Goal: Transaction & Acquisition: Purchase product/service

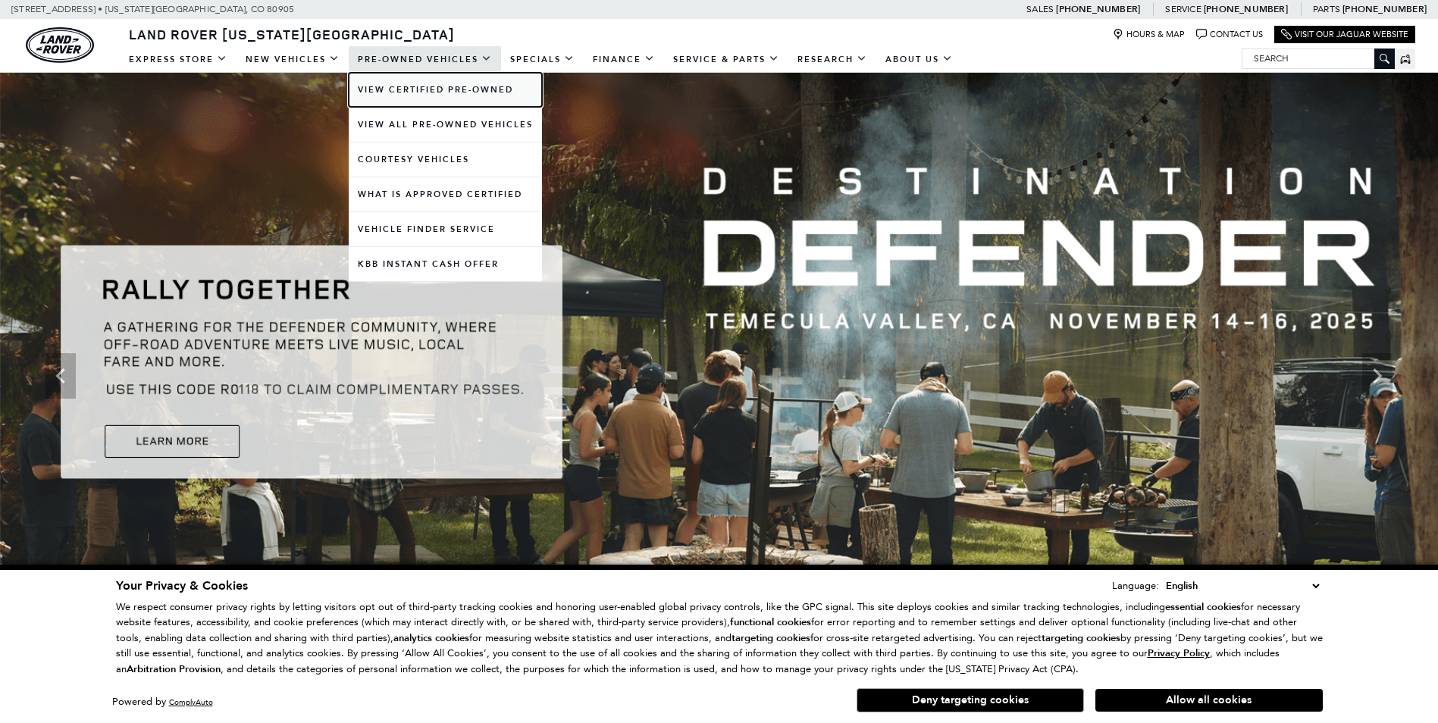
click at [465, 87] on link "View Certified Pre-Owned" at bounding box center [445, 90] width 193 height 34
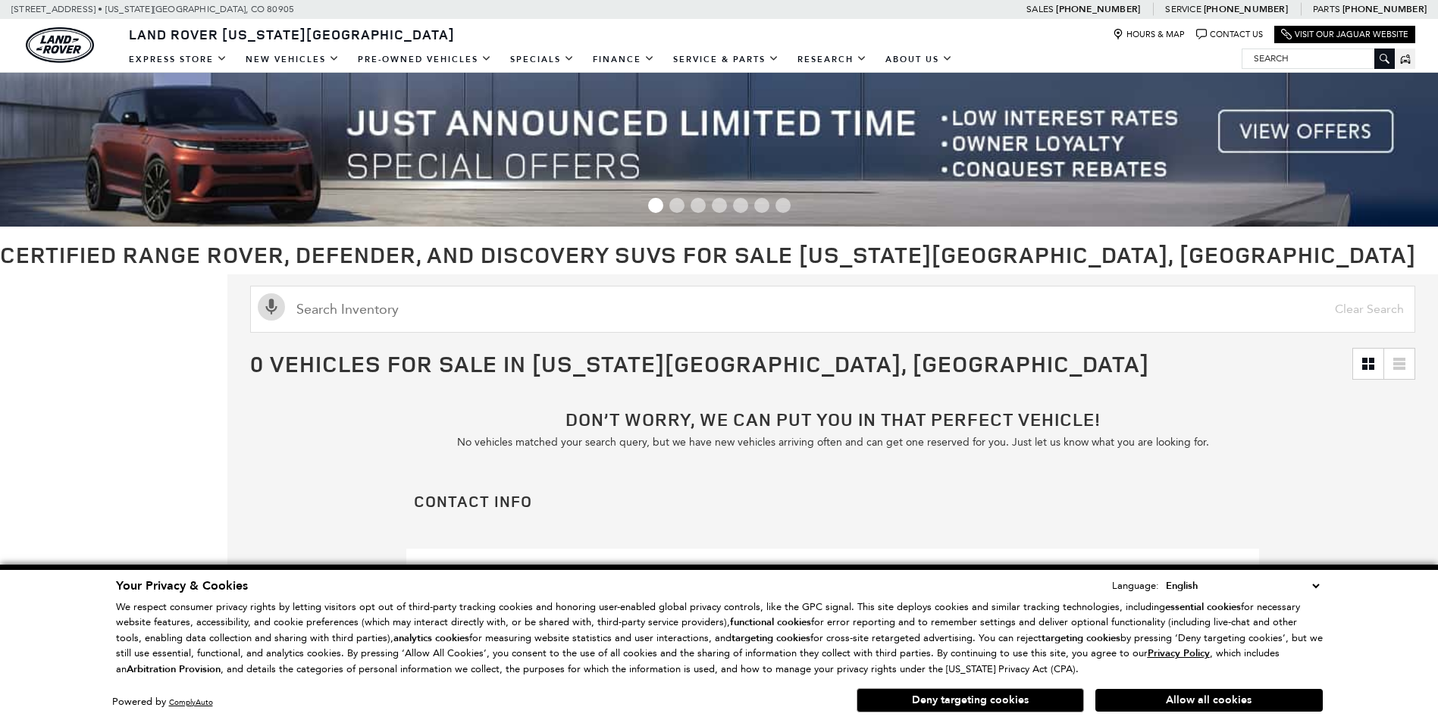
drag, startPoint x: 1230, startPoint y: 695, endPoint x: 1229, endPoint y: 686, distance: 9.1
click at [1230, 695] on button "Allow all cookies" at bounding box center [1208, 700] width 227 height 23
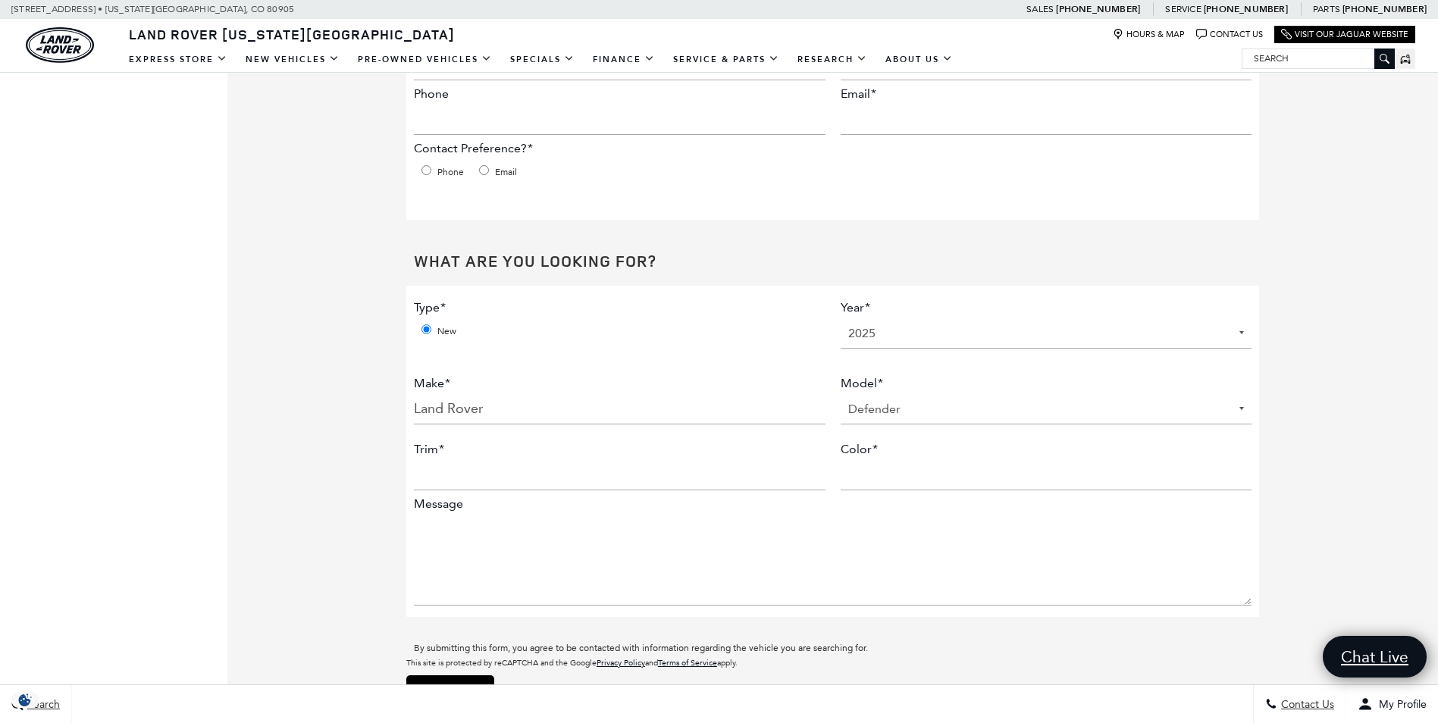
scroll to position [530, 0]
click at [1252, 336] on select "2025" at bounding box center [1045, 334] width 411 height 30
click at [1339, 314] on div "Don’t worry, we can put you in that perfect vehicle! No vehicles matched your s…" at bounding box center [832, 318] width 1210 height 922
click at [899, 327] on select "2025" at bounding box center [1045, 334] width 411 height 30
click at [1063, 237] on p "This site is protected by reCAPTCHA and the Google Privacy Policy and Terms of …" at bounding box center [832, 343] width 853 height 650
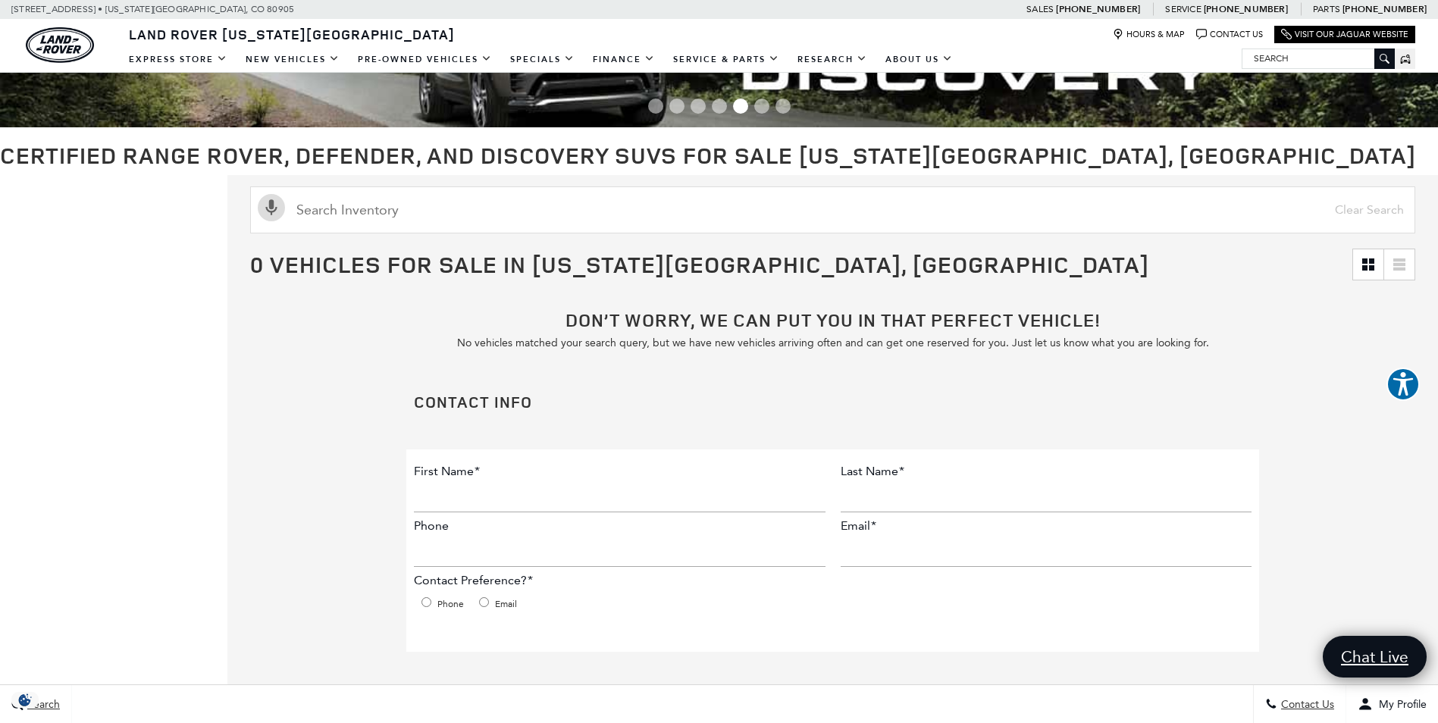
scroll to position [76, 0]
